Goal: Information Seeking & Learning: Find specific fact

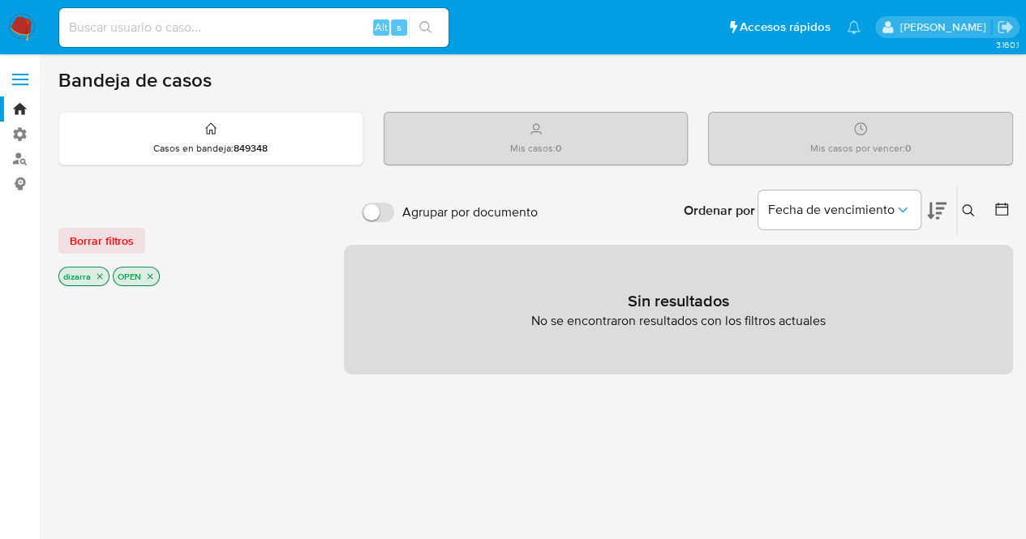
click at [149, 275] on icon "close-filter" at bounding box center [151, 277] width 6 height 6
click at [99, 277] on icon "close-filter" at bounding box center [100, 279] width 6 height 6
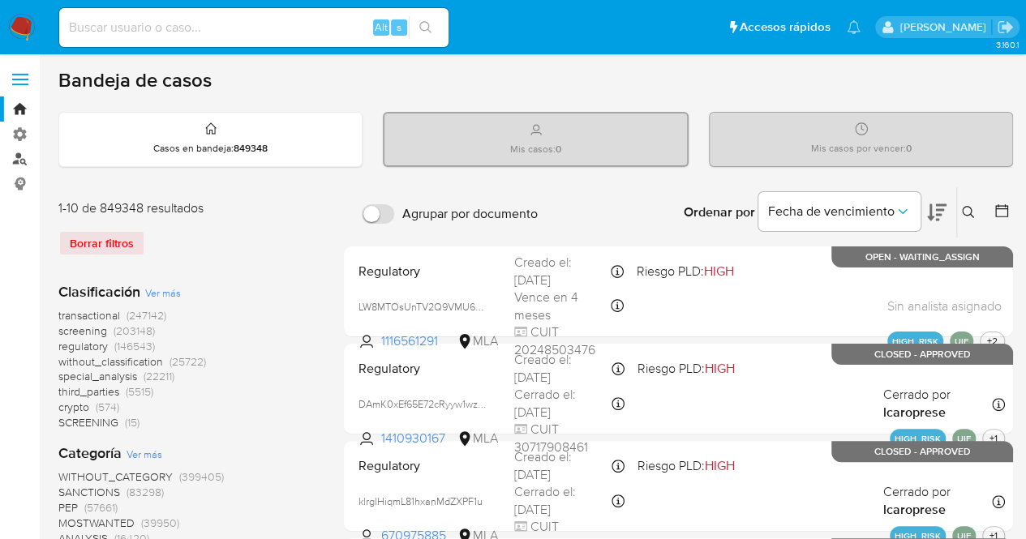
click at [19, 158] on link "Buscador de personas" at bounding box center [96, 159] width 193 height 25
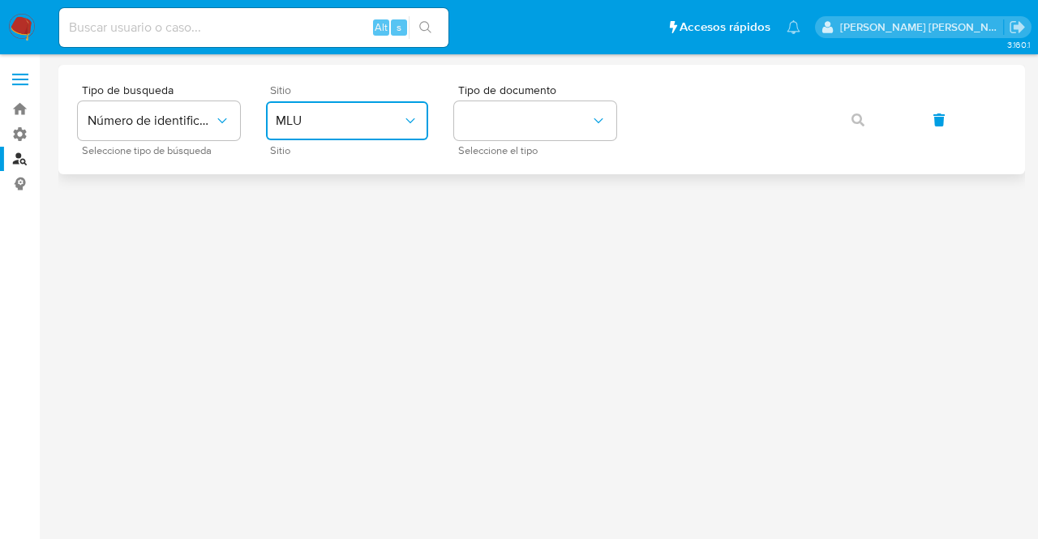
click at [410, 123] on icon "site_id" at bounding box center [410, 121] width 16 height 16
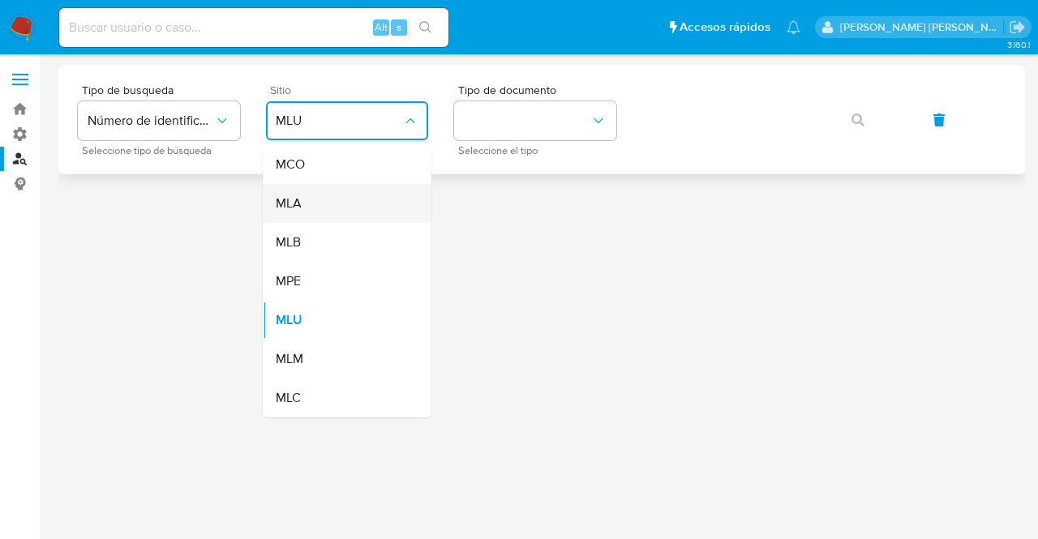
click at [335, 209] on div "MLA" at bounding box center [342, 203] width 133 height 39
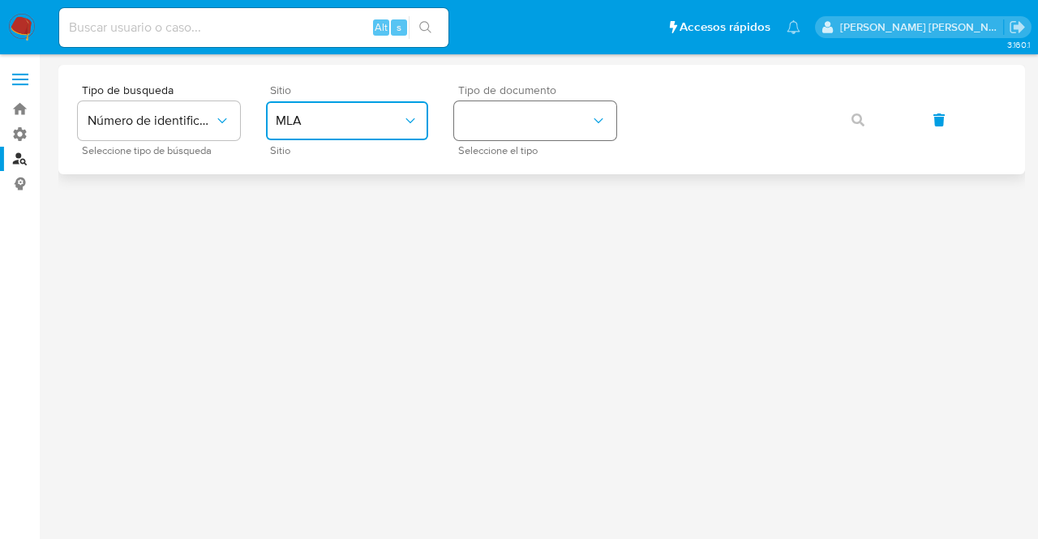
click at [600, 115] on icon "identificationType" at bounding box center [598, 121] width 16 height 16
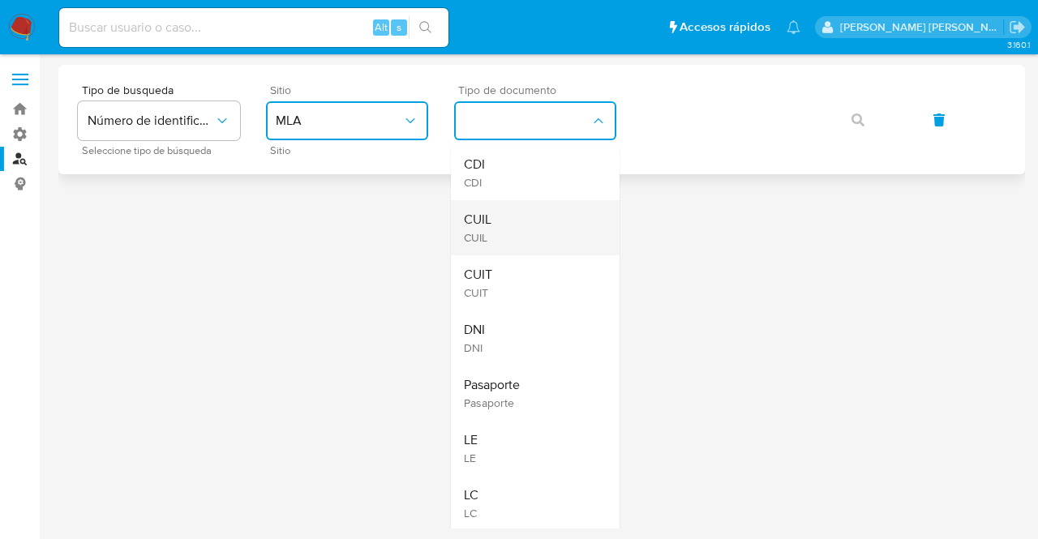
click at [543, 224] on div "CUIL CUIL" at bounding box center [530, 227] width 133 height 55
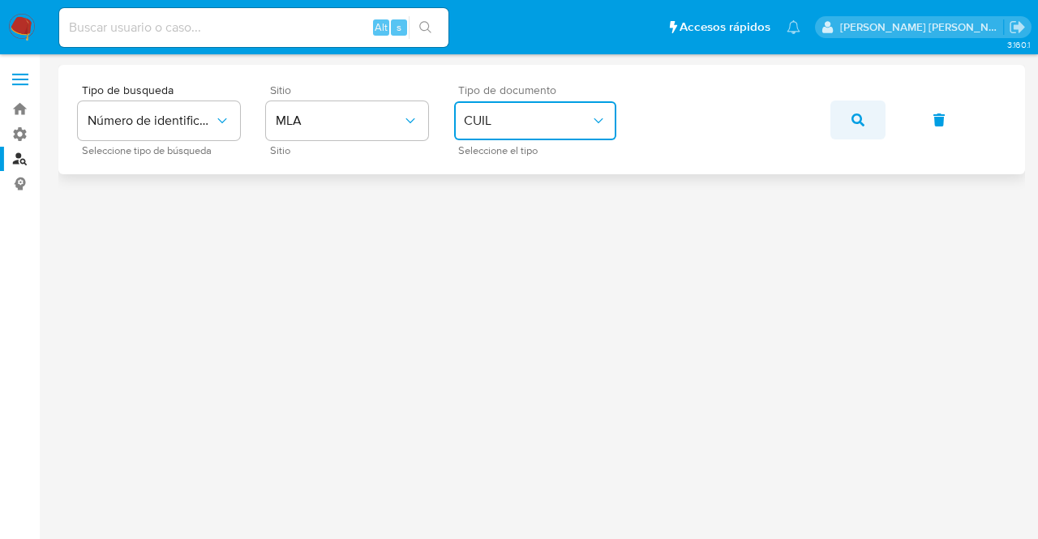
click at [859, 122] on icon "button" at bounding box center [858, 120] width 13 height 13
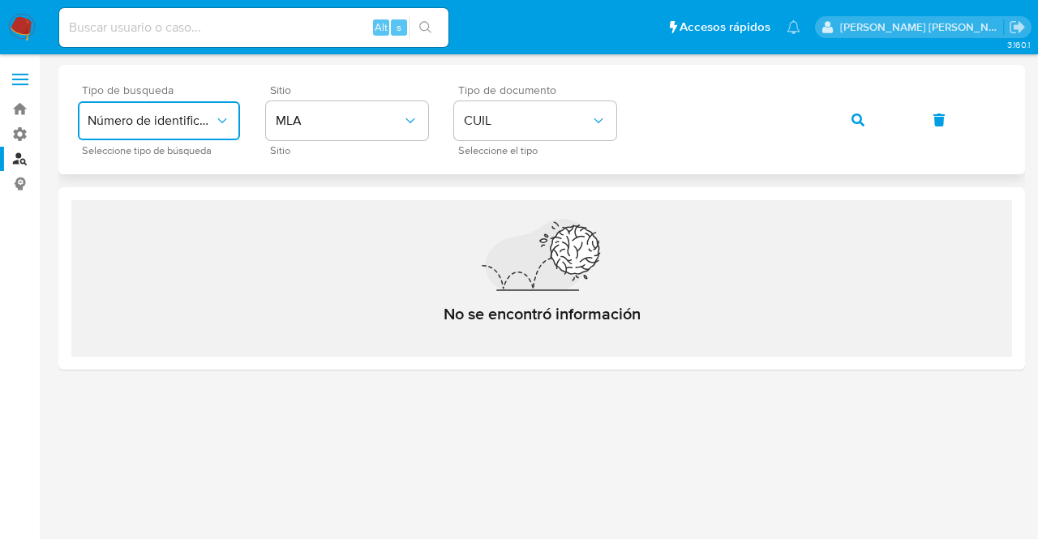
click at [219, 117] on icon "typeSearch" at bounding box center [222, 121] width 16 height 16
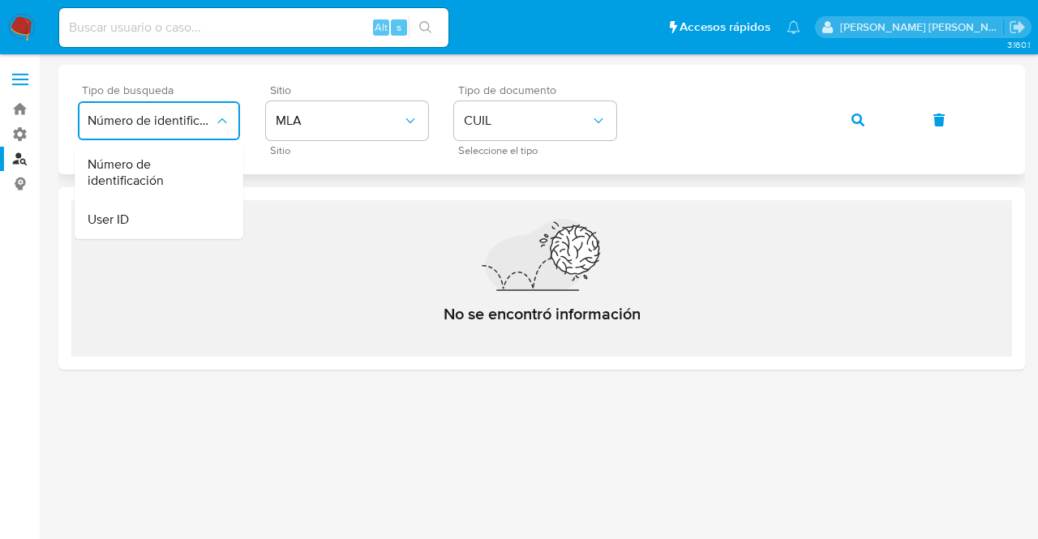
click at [219, 117] on icon "typeSearch" at bounding box center [222, 121] width 16 height 16
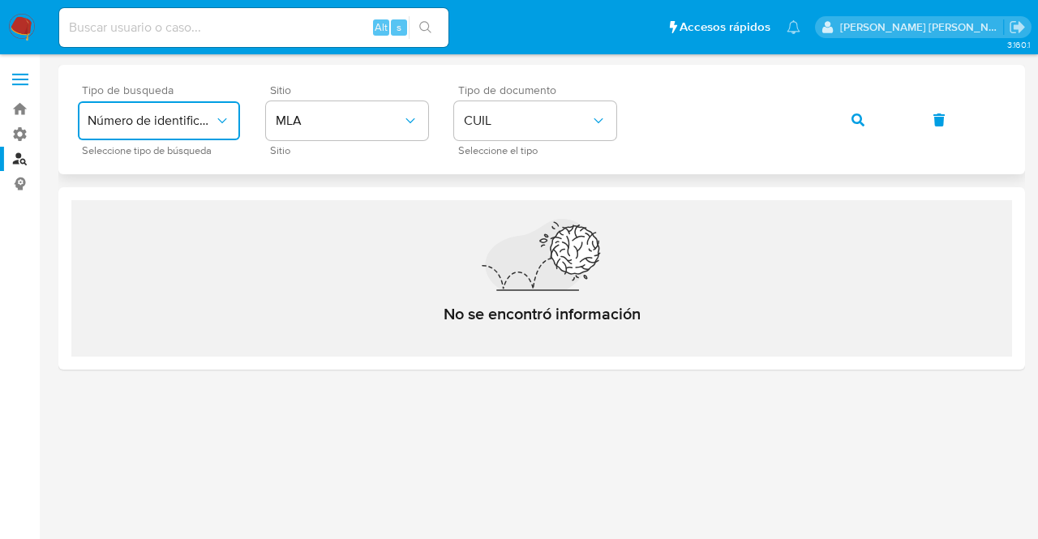
click at [229, 118] on icon "typeSearch" at bounding box center [222, 121] width 16 height 16
click at [169, 217] on div "User ID" at bounding box center [154, 219] width 133 height 39
click at [856, 119] on icon "button" at bounding box center [858, 120] width 13 height 13
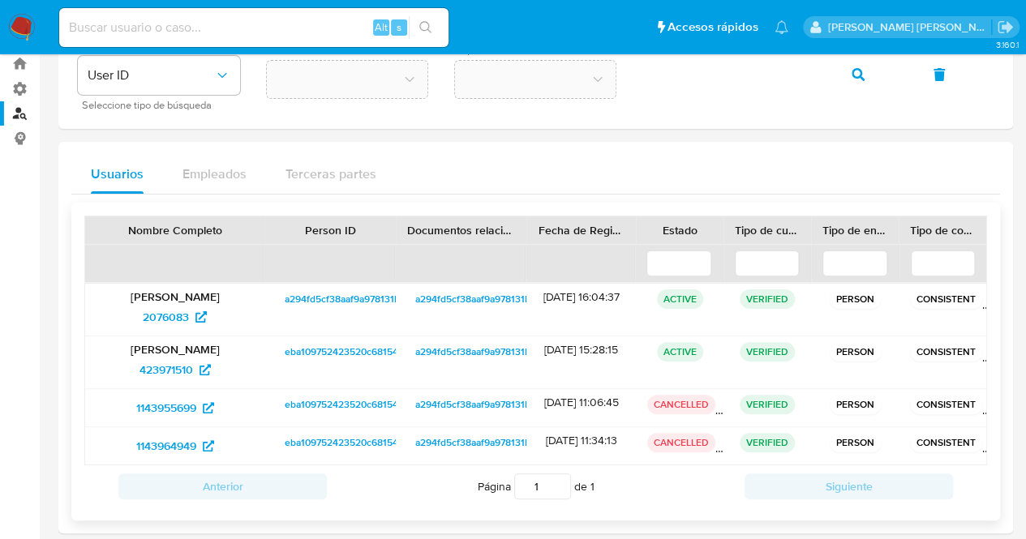
scroll to position [81, 0]
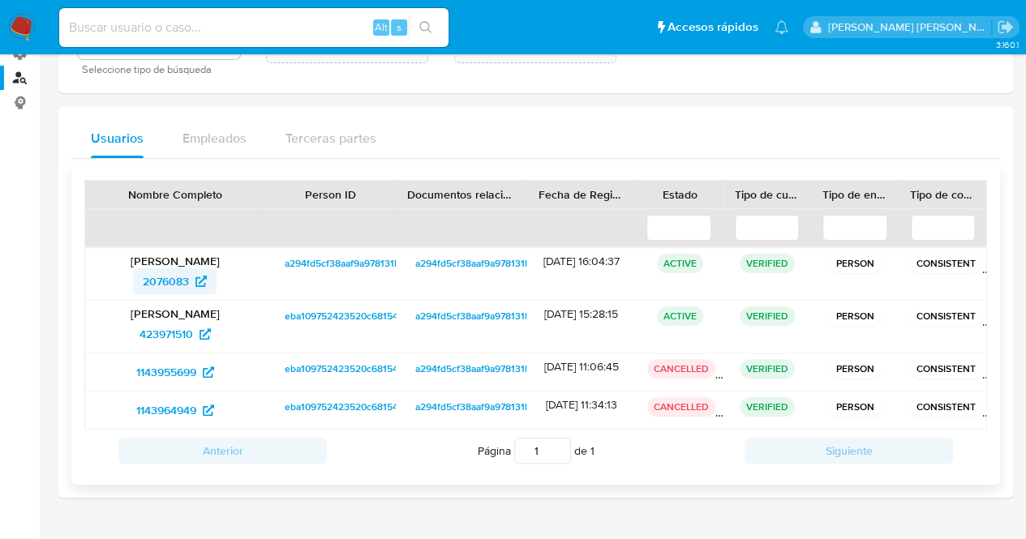
click at [200, 280] on icon at bounding box center [200, 281] width 11 height 11
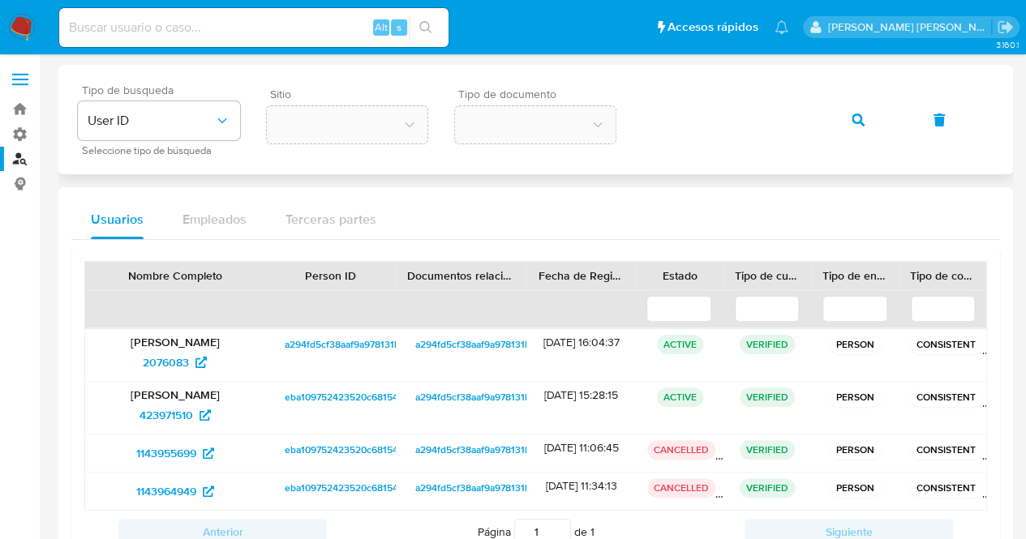
click at [642, 122] on div "Tipo de busqueda User ID Seleccione tipo de búsqueda Sitio Tipo de documento" at bounding box center [536, 119] width 916 height 71
click at [847, 120] on button "button" at bounding box center [857, 120] width 55 height 39
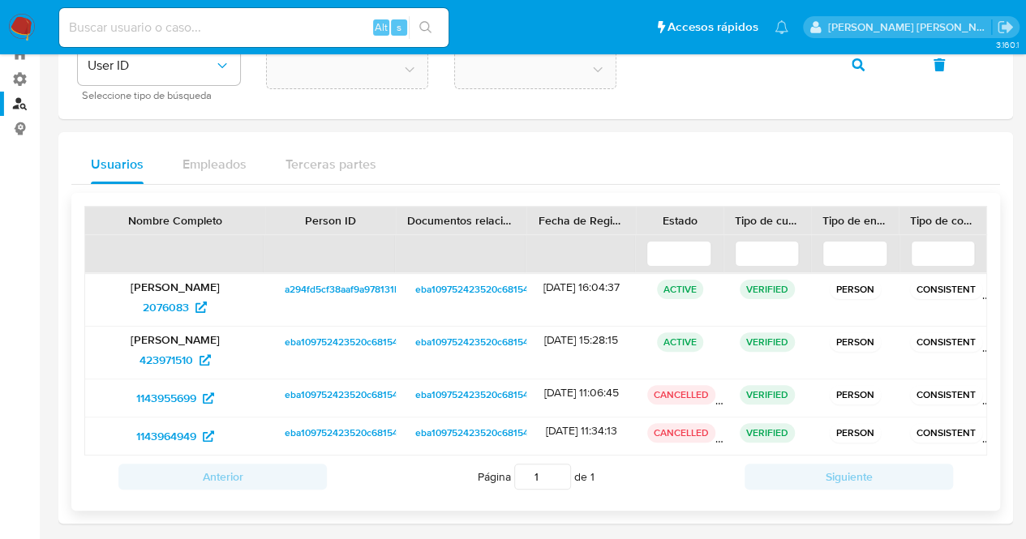
scroll to position [81, 0]
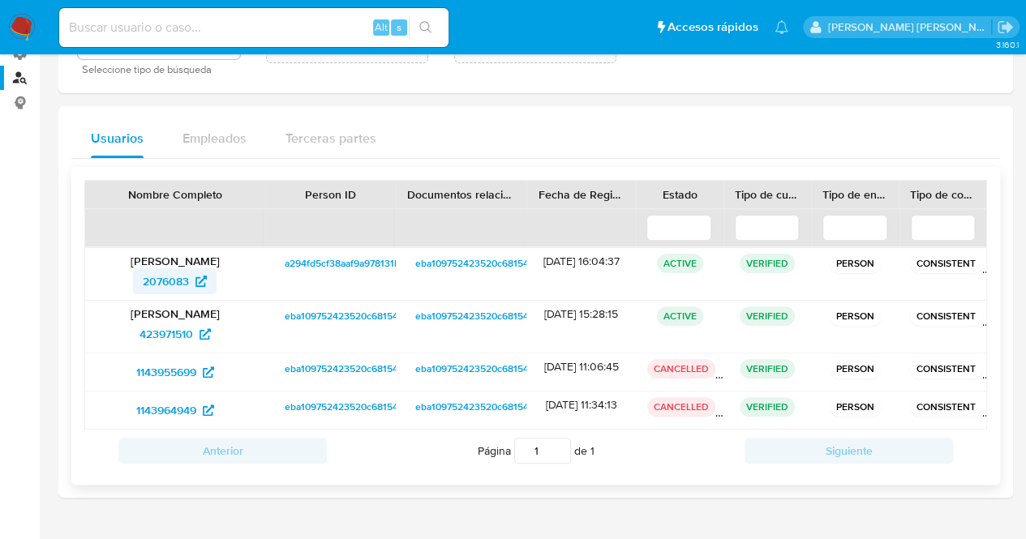
click at [191, 283] on span "2076083" at bounding box center [175, 281] width 64 height 26
click at [190, 336] on span "423971510" at bounding box center [166, 334] width 54 height 26
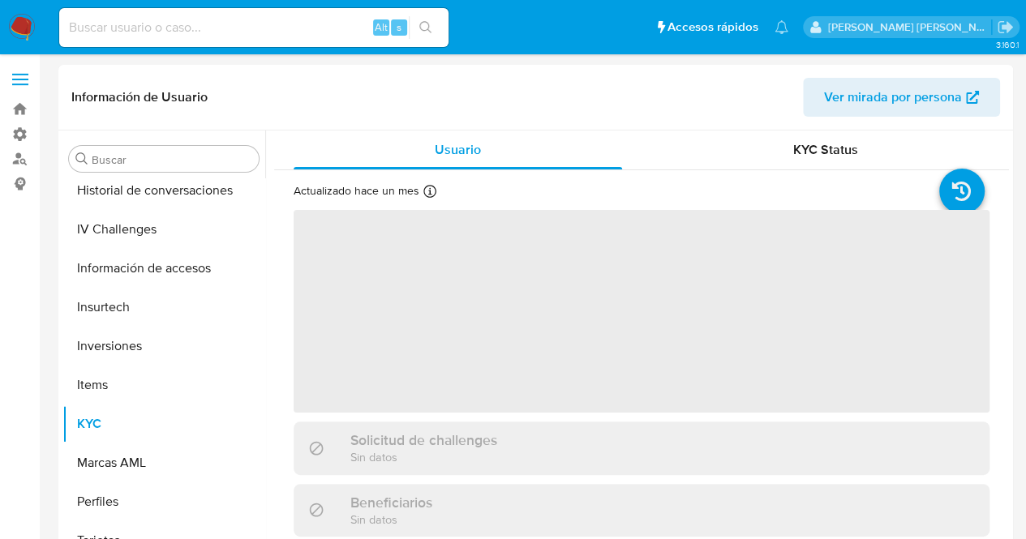
scroll to position [685, 0]
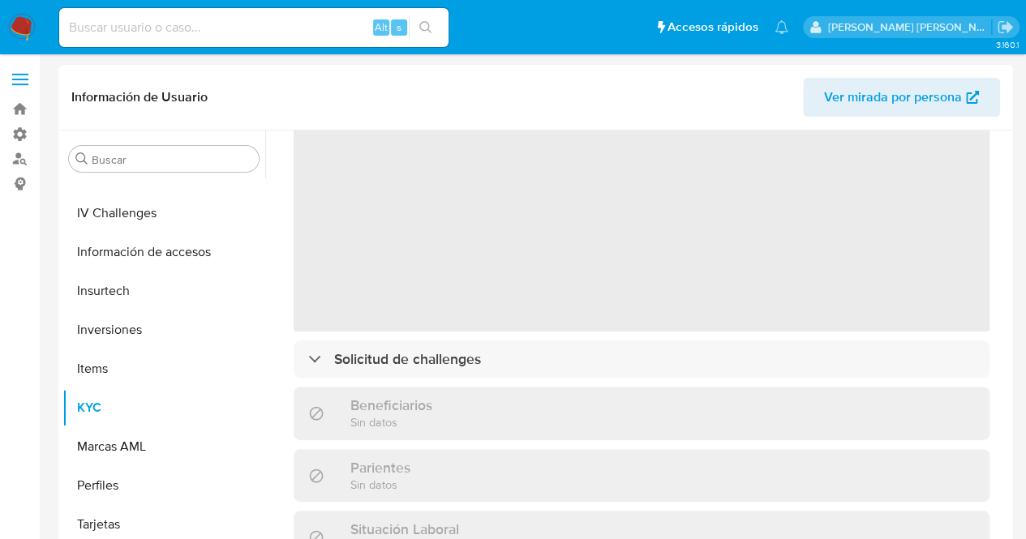
select select "10"
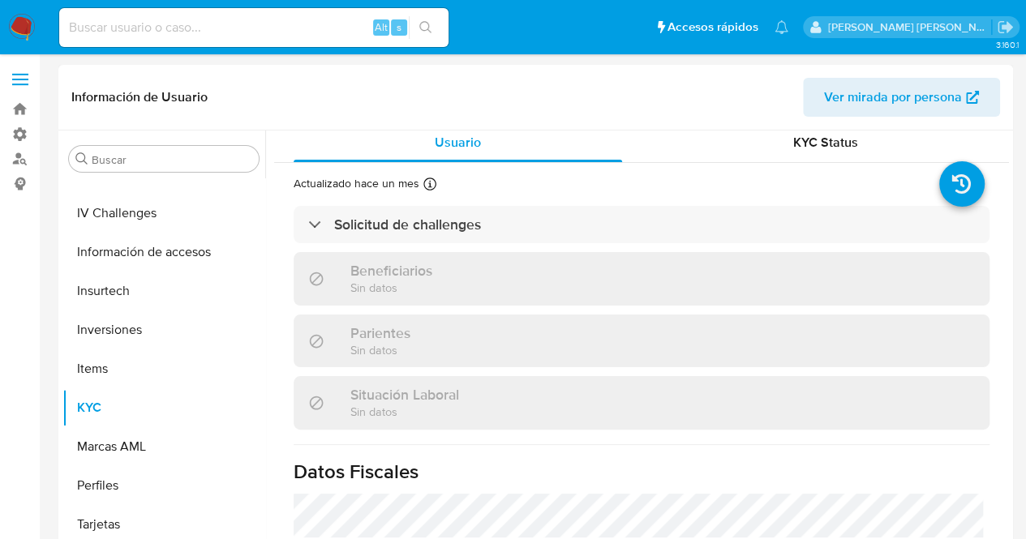
scroll to position [0, 0]
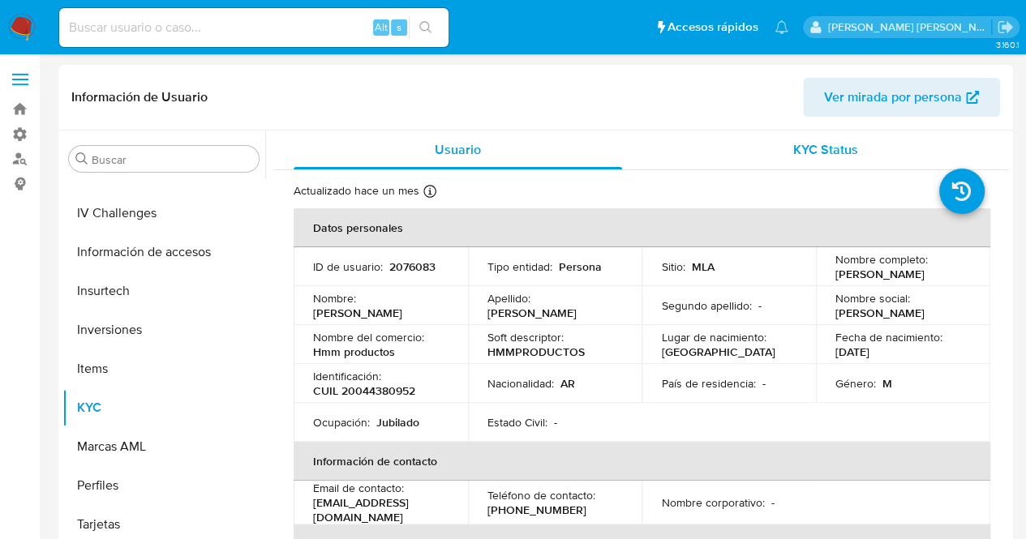
click at [769, 148] on div "KYC Status" at bounding box center [825, 150] width 328 height 39
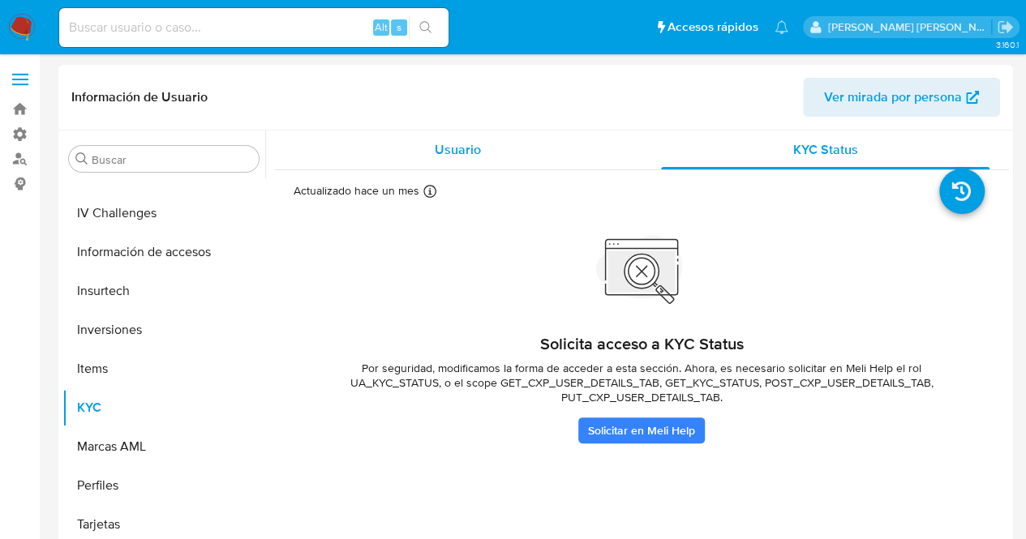
click at [482, 155] on div "Usuario" at bounding box center [458, 150] width 328 height 39
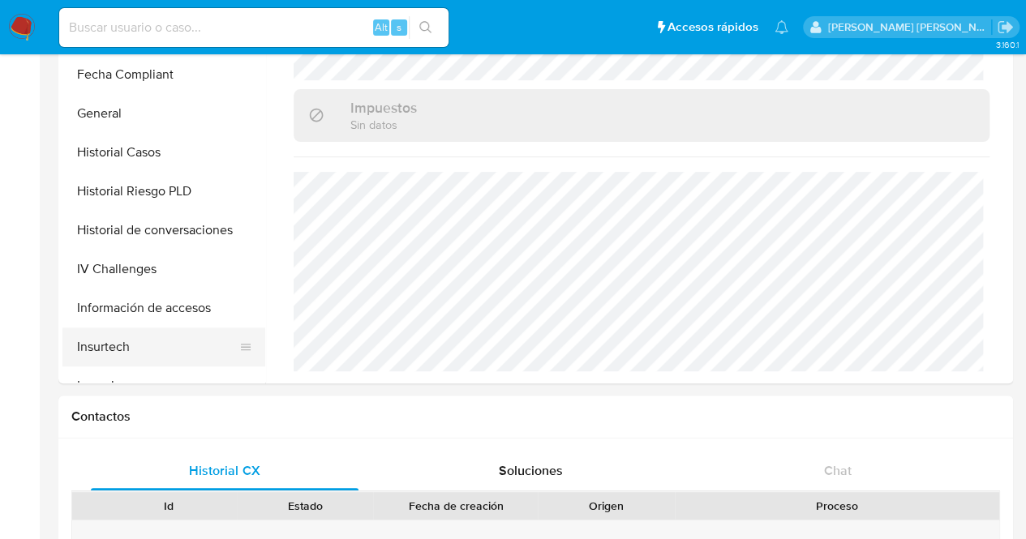
scroll to position [442, 0]
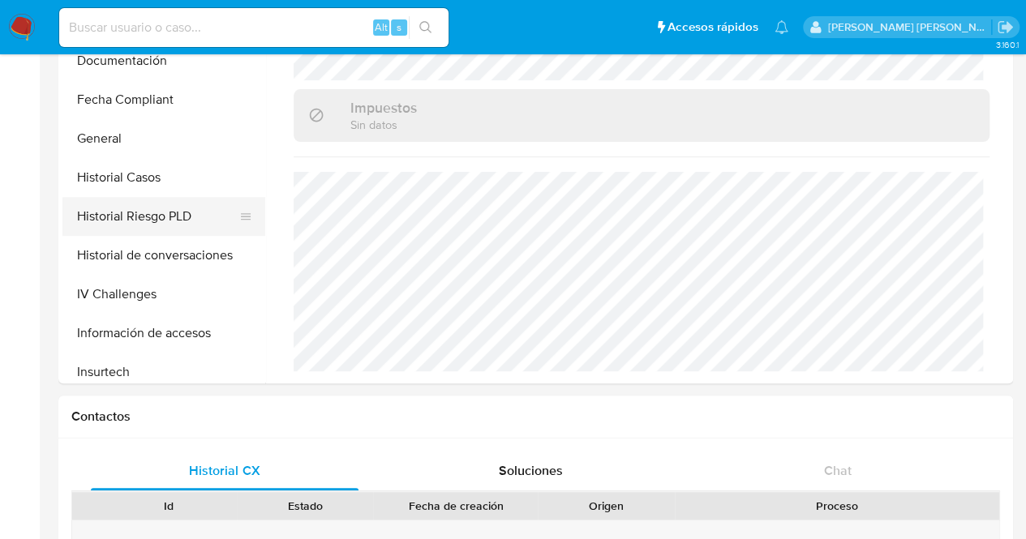
click at [156, 222] on button "Historial Riesgo PLD" at bounding box center [157, 216] width 190 height 39
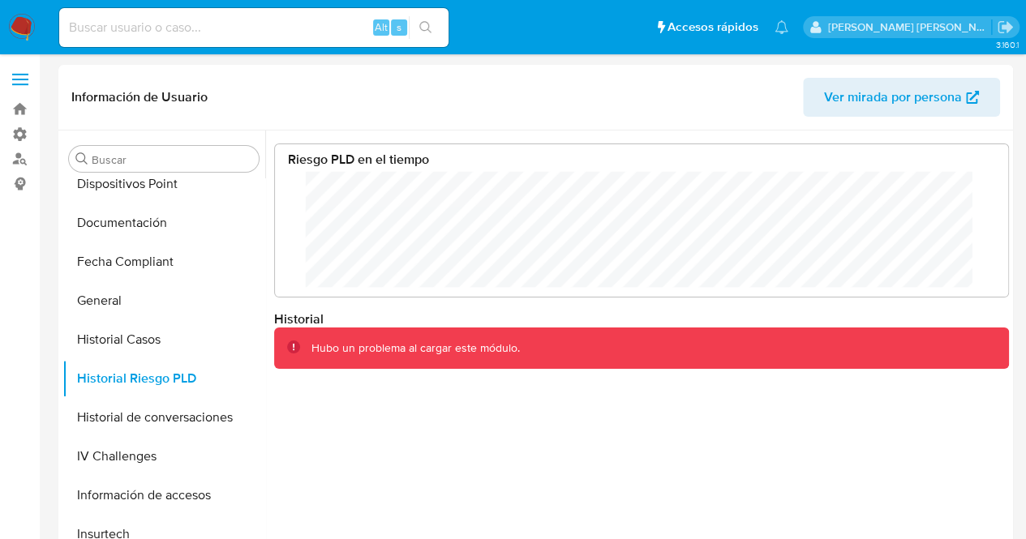
scroll to position [81, 0]
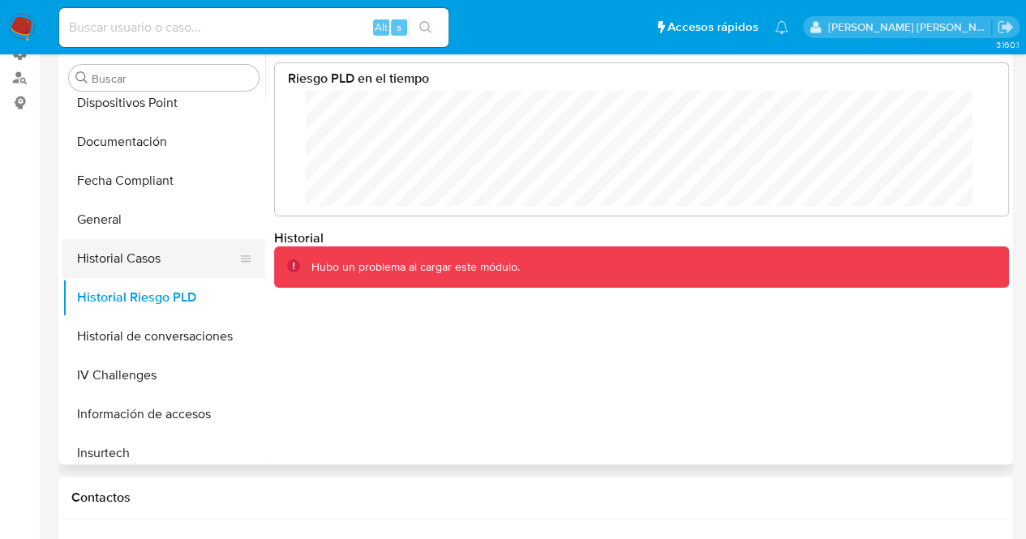
click at [137, 252] on button "Historial Casos" at bounding box center [157, 258] width 190 height 39
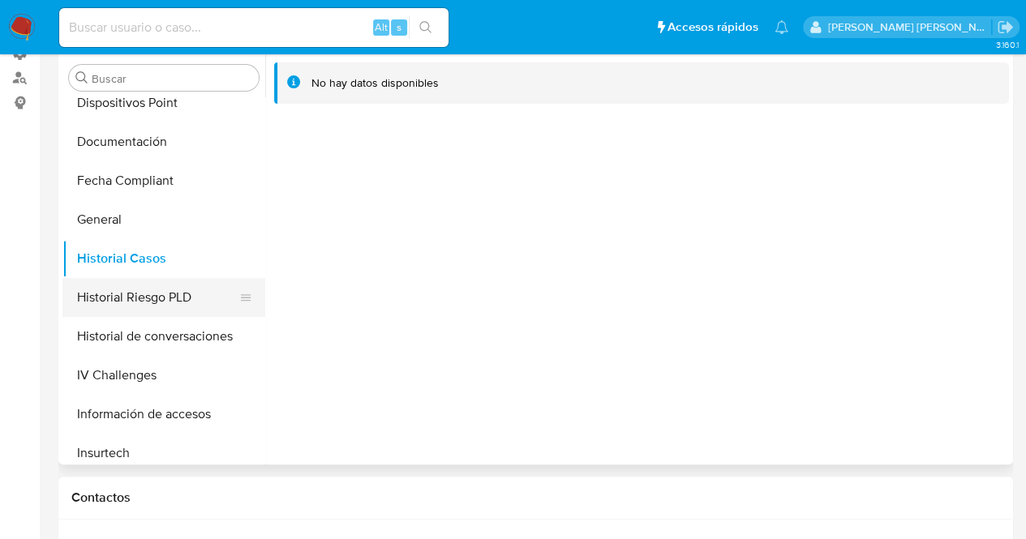
click at [122, 299] on button "Historial Riesgo PLD" at bounding box center [157, 297] width 190 height 39
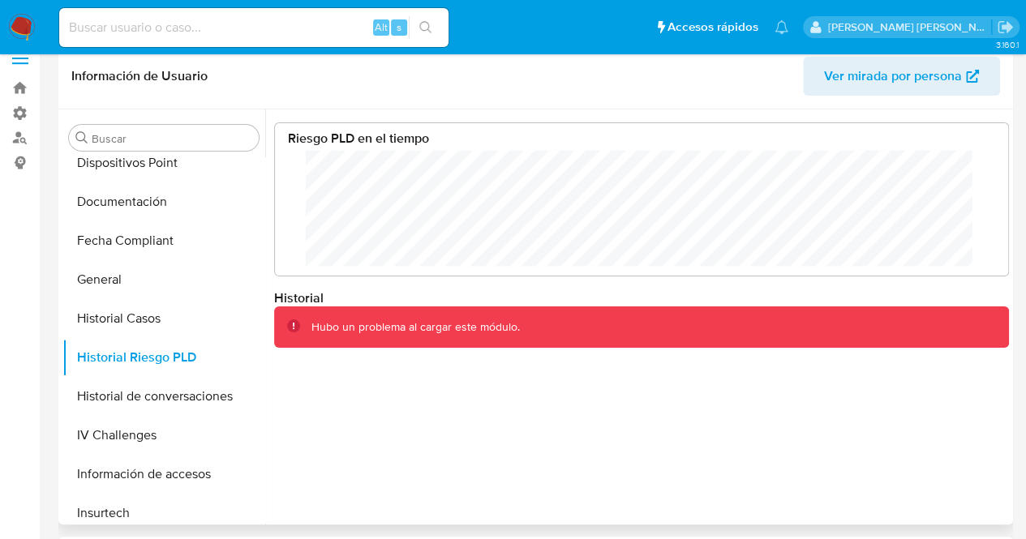
scroll to position [0, 0]
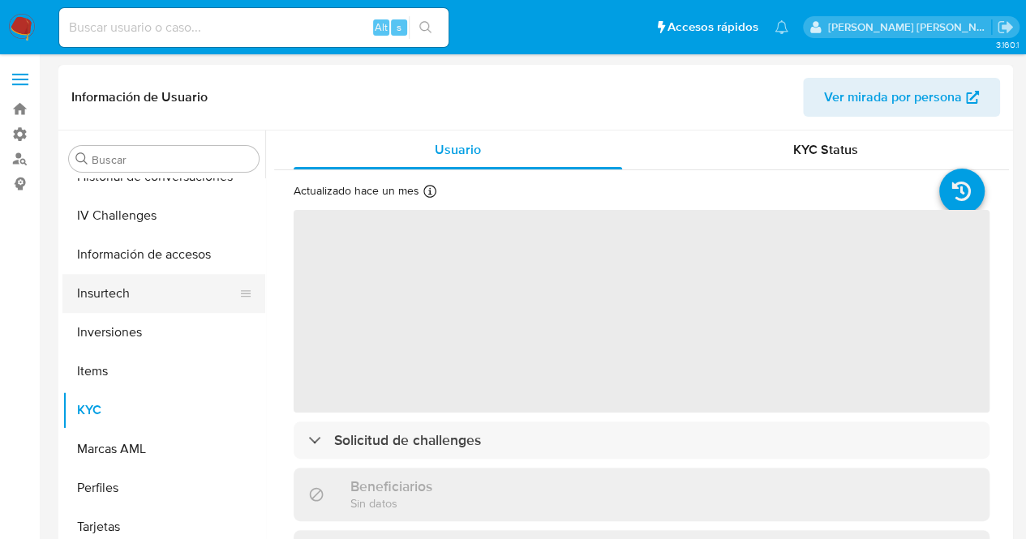
scroll to position [685, 0]
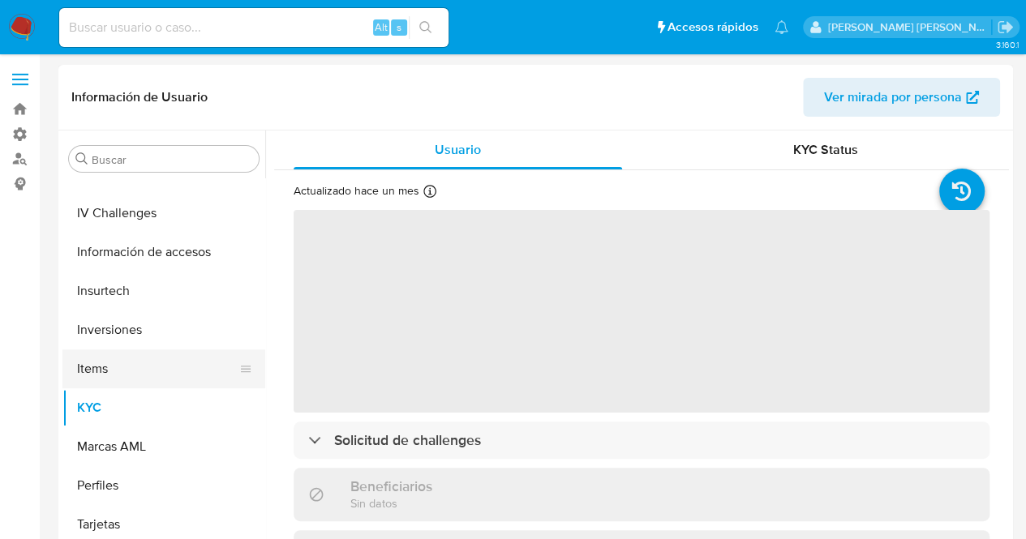
select select "10"
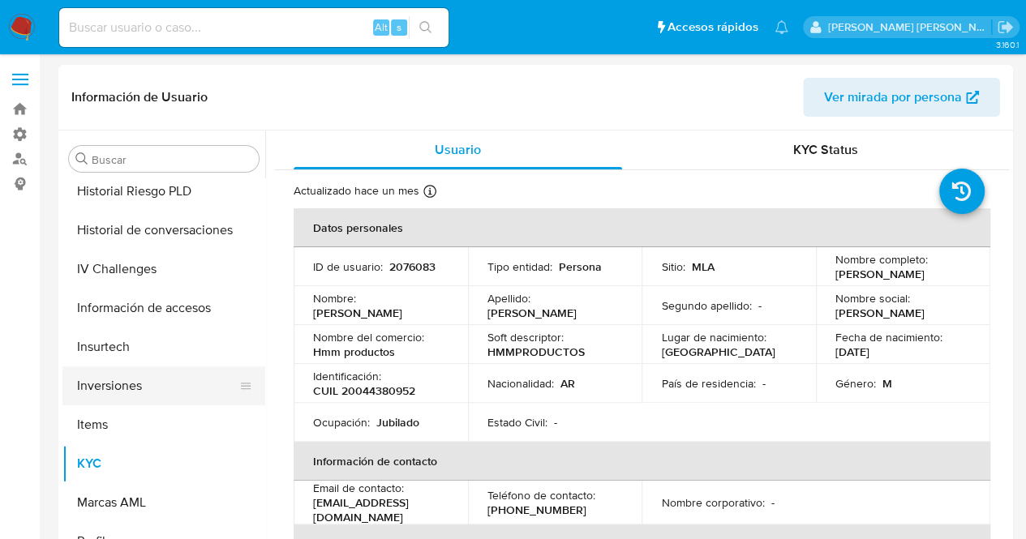
scroll to position [523, 0]
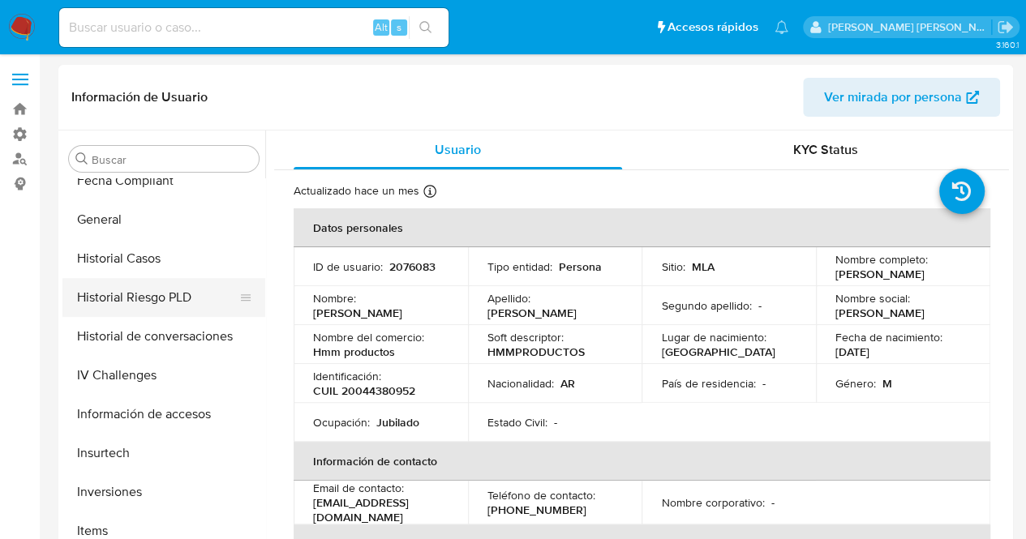
click at [152, 302] on button "Historial Riesgo PLD" at bounding box center [157, 297] width 190 height 39
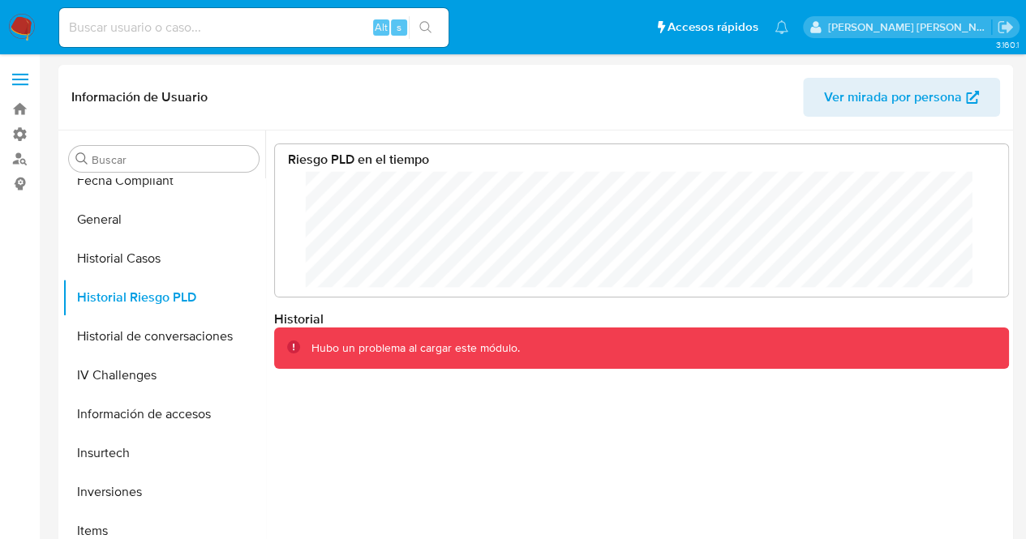
scroll to position [122, 701]
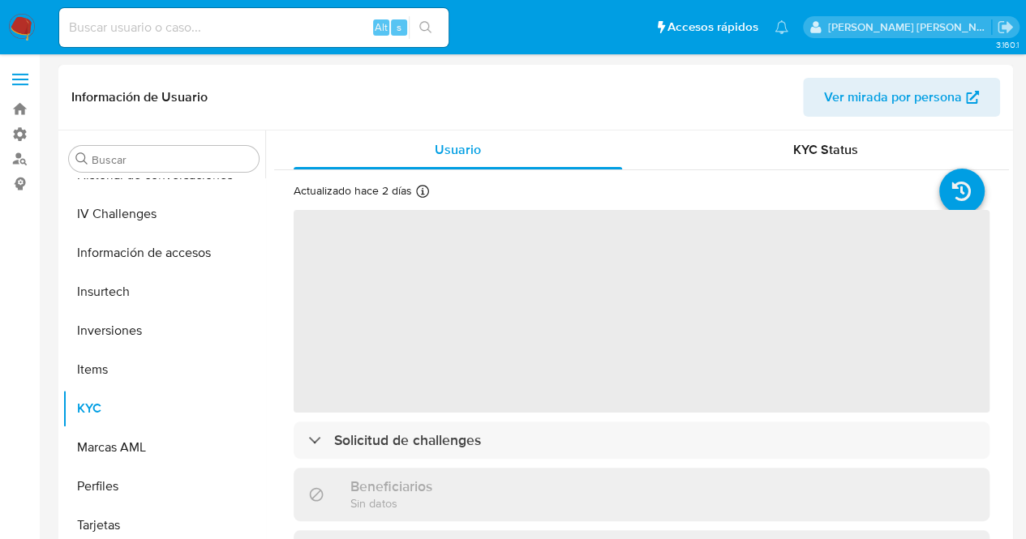
scroll to position [685, 0]
select select "10"
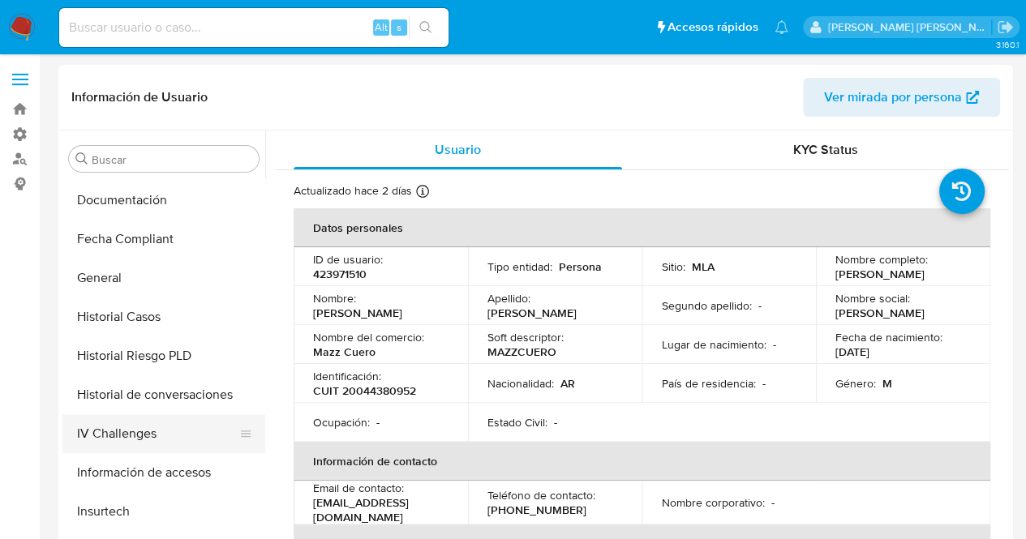
scroll to position [442, 0]
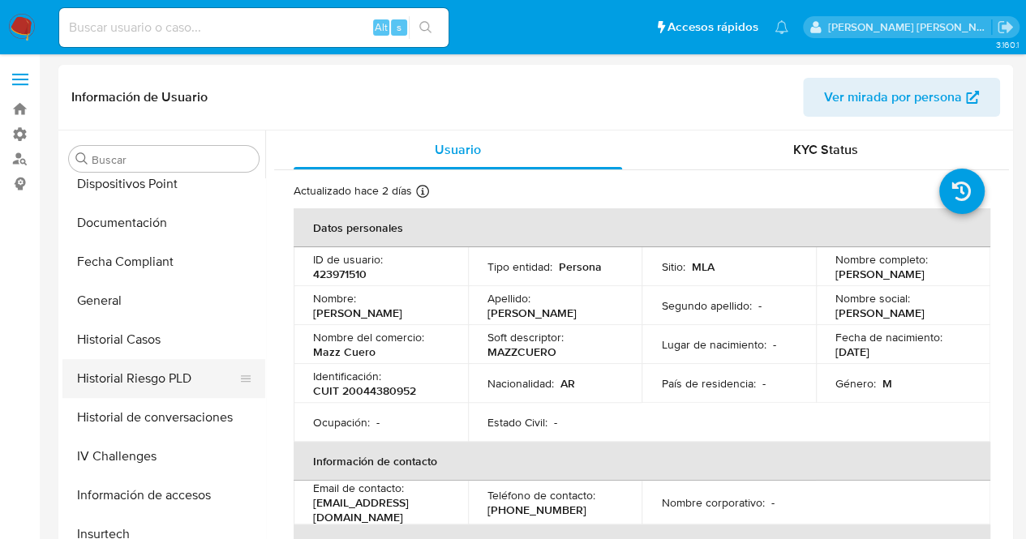
click at [178, 381] on button "Historial Riesgo PLD" at bounding box center [157, 378] width 190 height 39
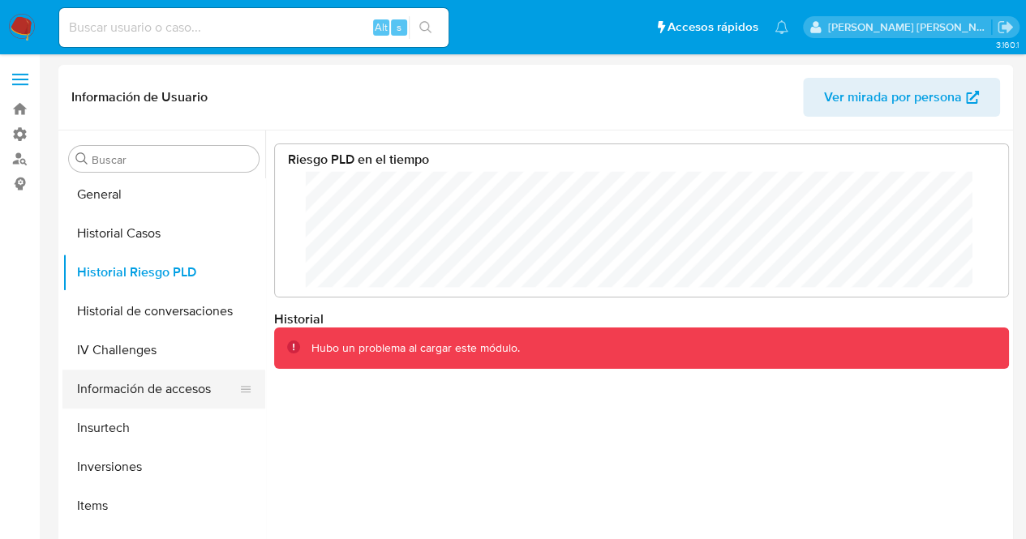
scroll to position [523, 0]
